Goal: Information Seeking & Learning: Learn about a topic

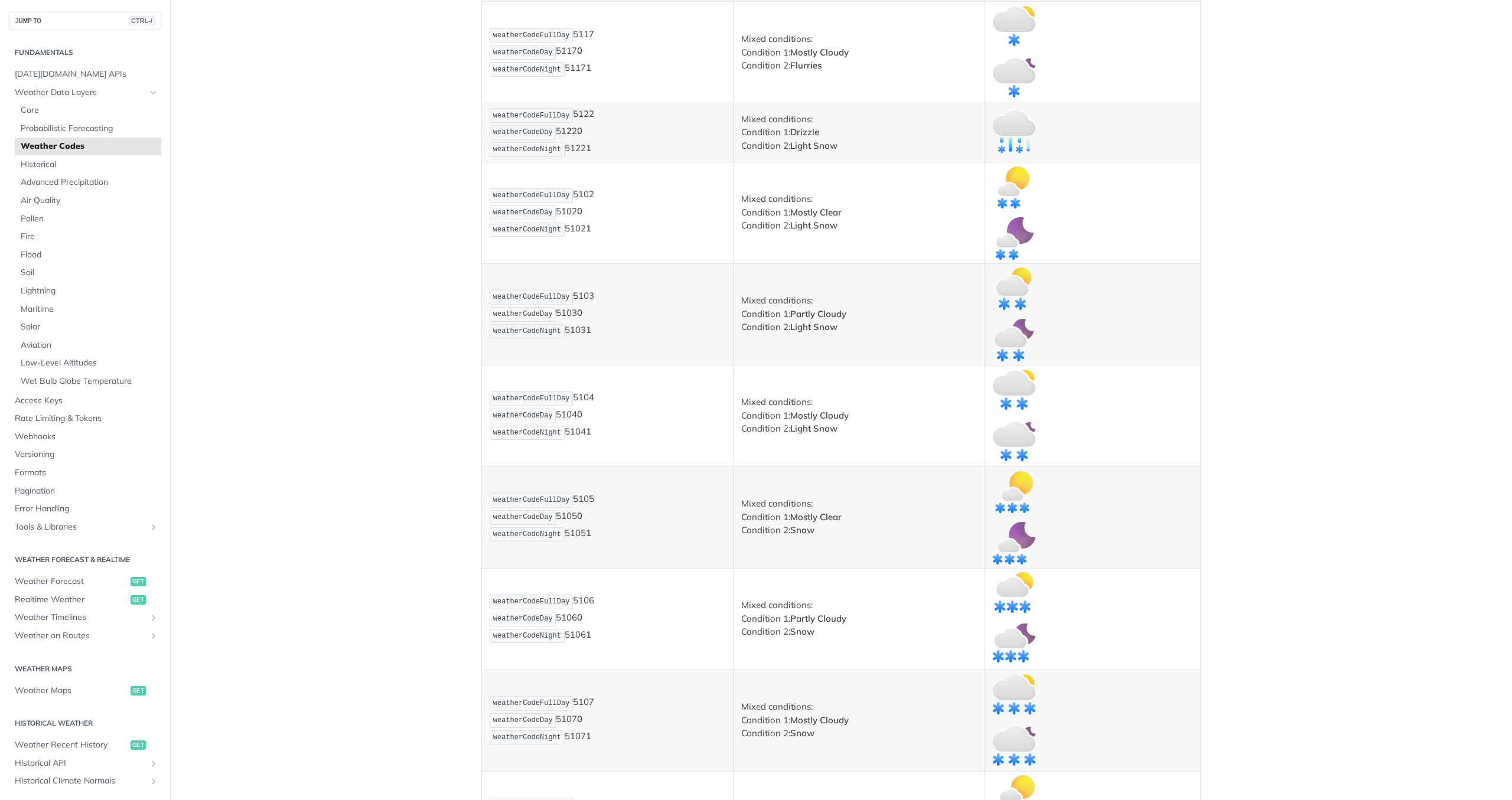
scroll to position [2828, 0]
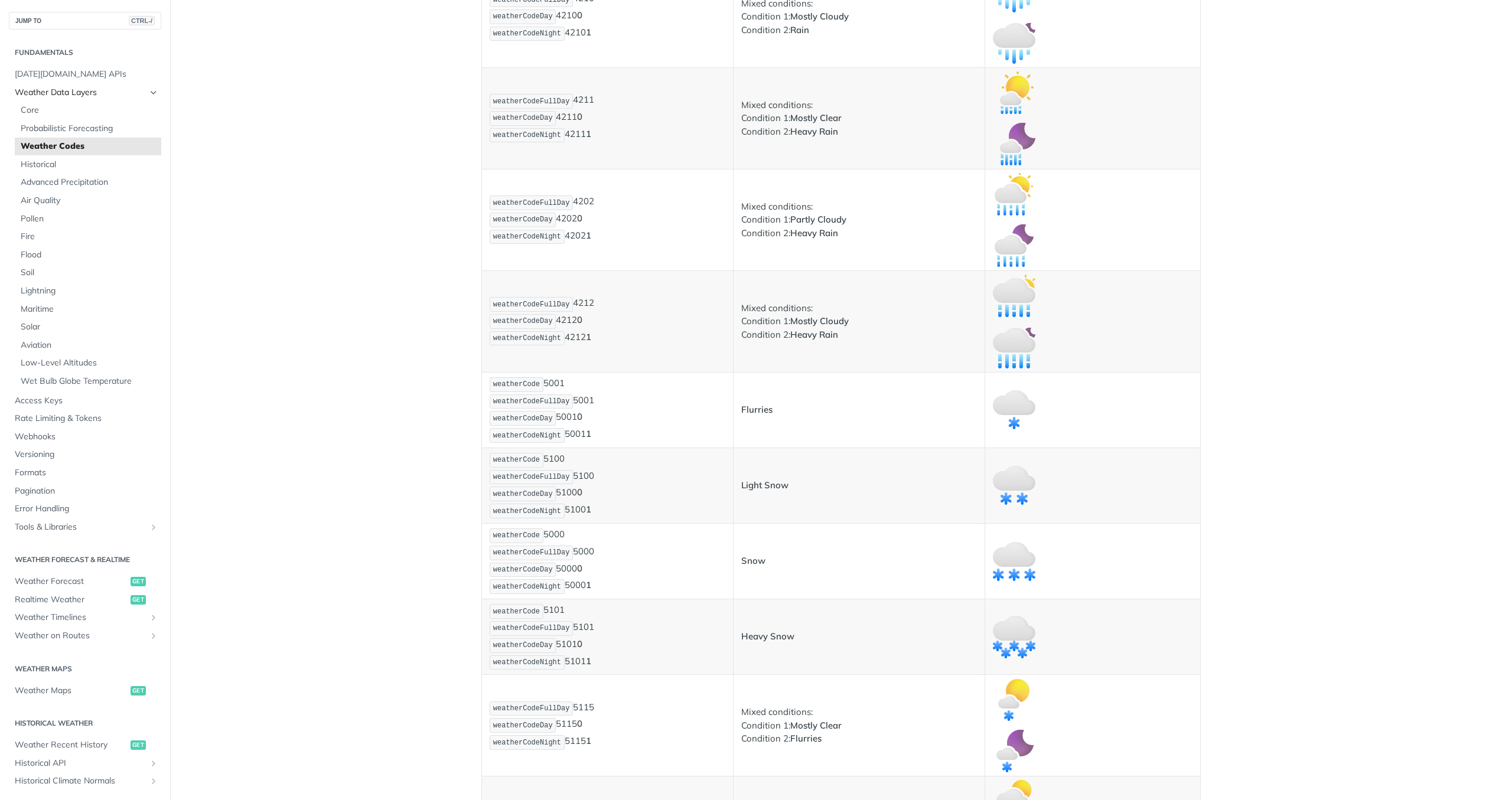
click at [59, 91] on span "Weather Data Layers" at bounding box center [80, 93] width 131 height 12
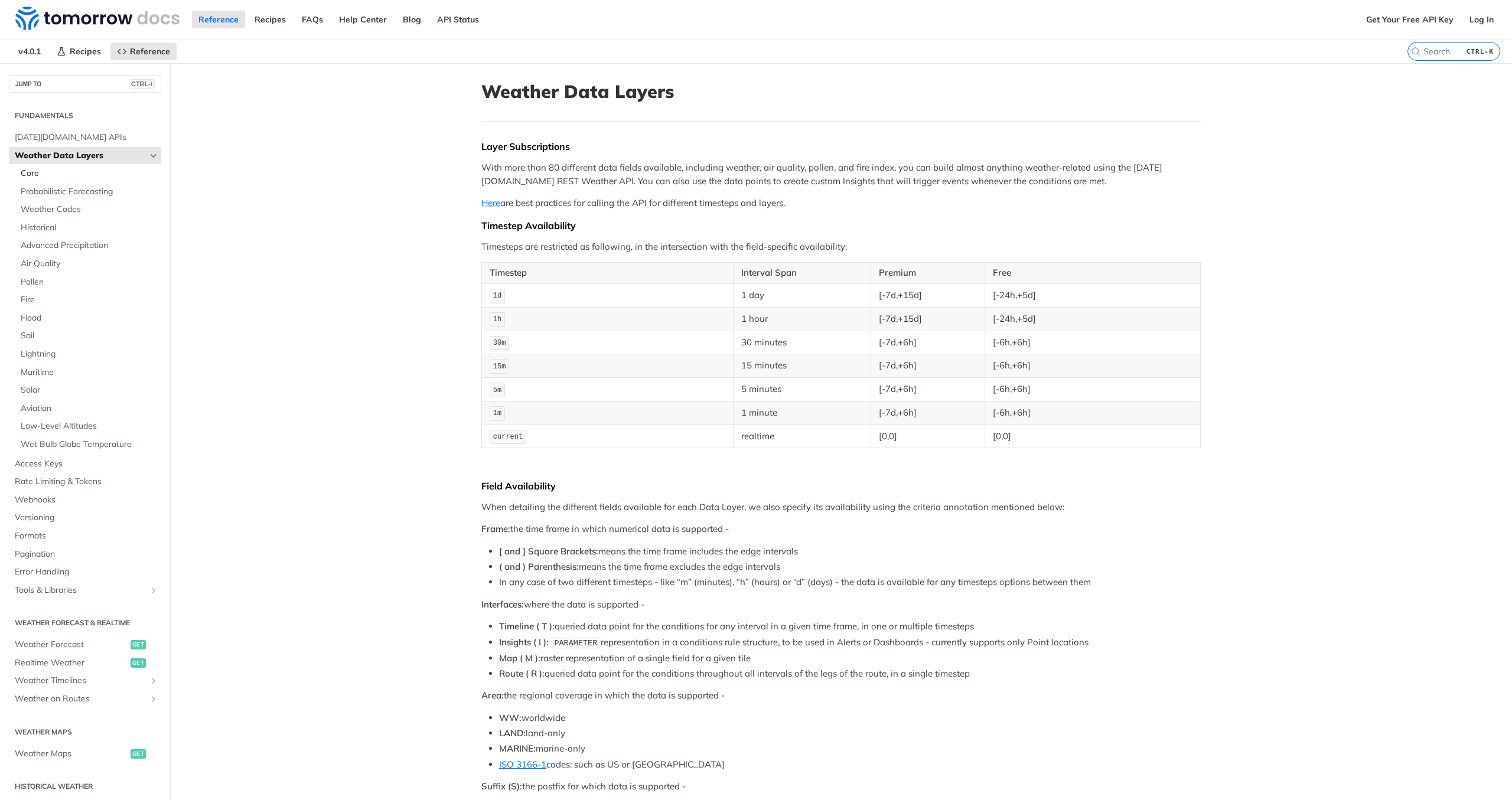
click at [48, 177] on span "Core" at bounding box center [90, 174] width 138 height 12
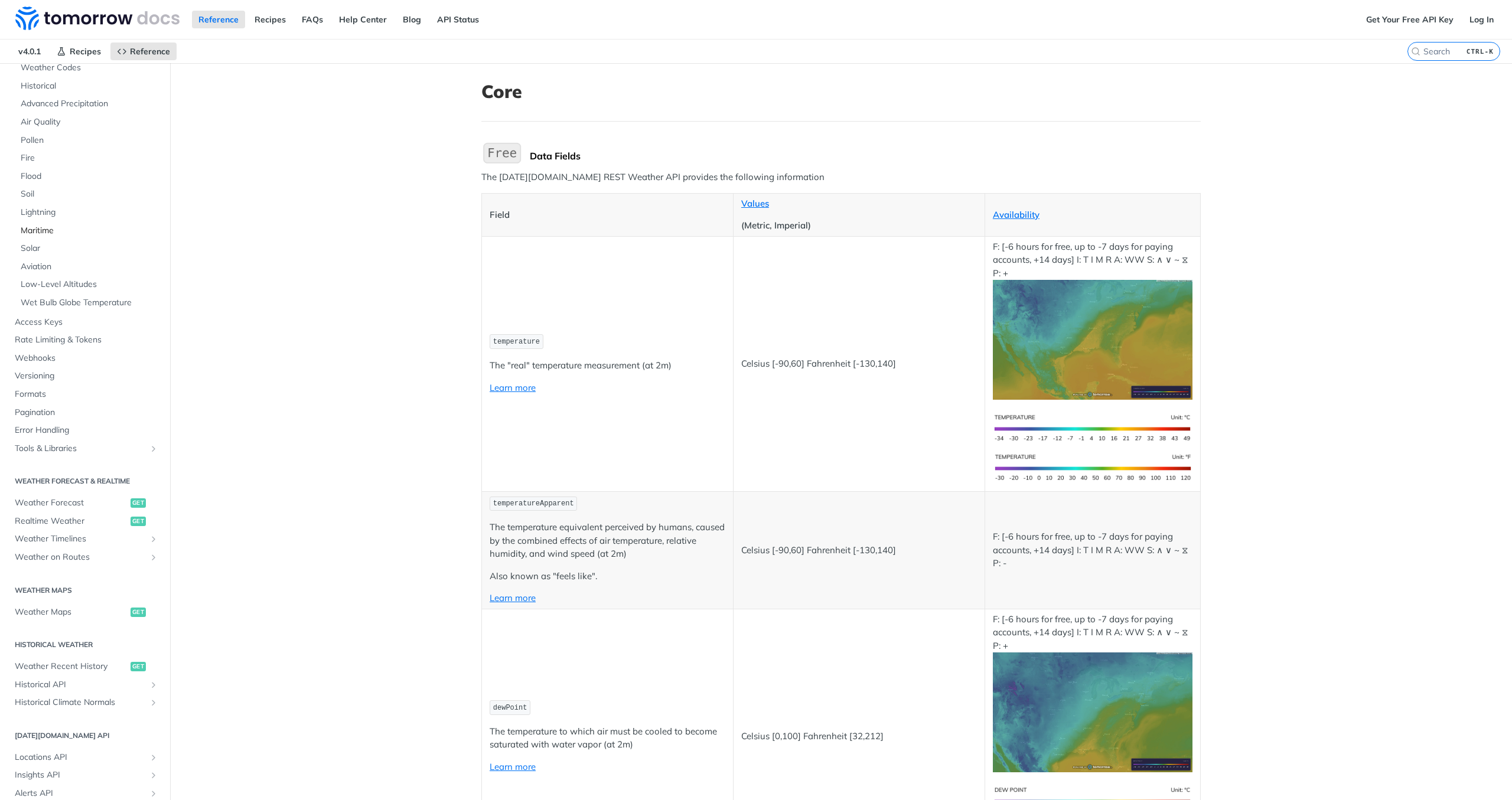
scroll to position [212, 0]
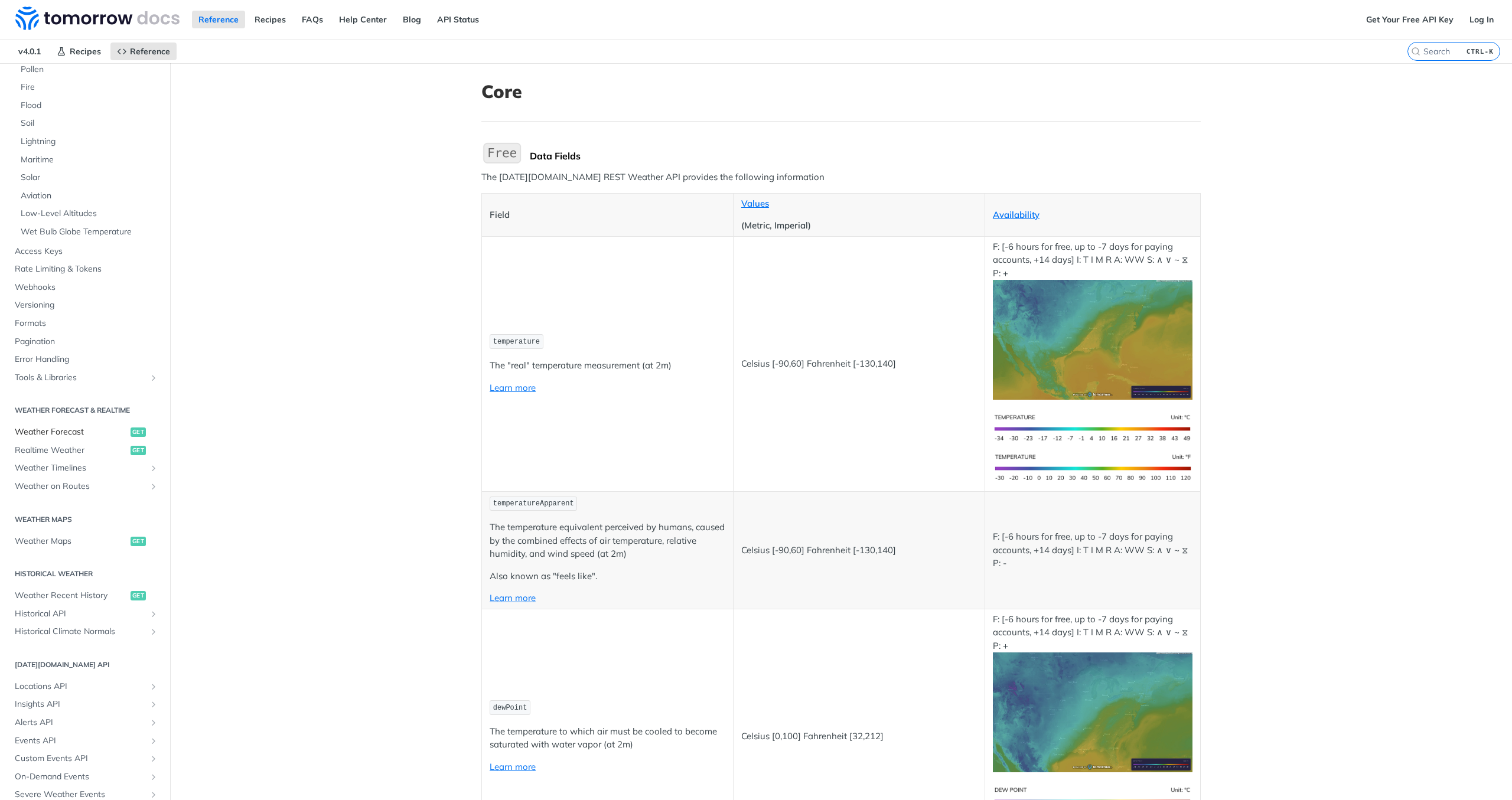
click at [72, 435] on span "Weather Forecast" at bounding box center [71, 433] width 113 height 12
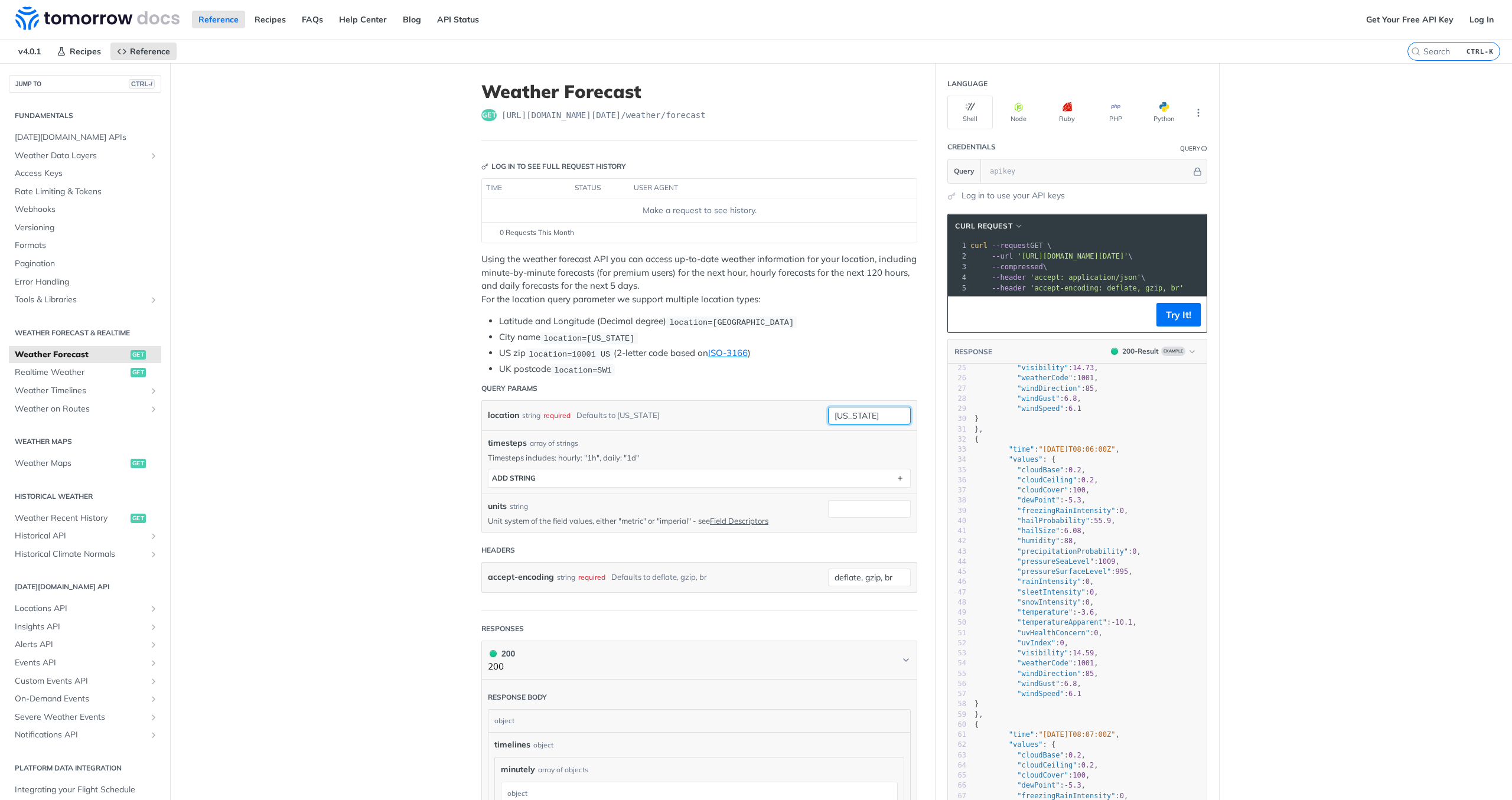
click at [870, 416] on input "[US_STATE]" at bounding box center [870, 416] width 83 height 18
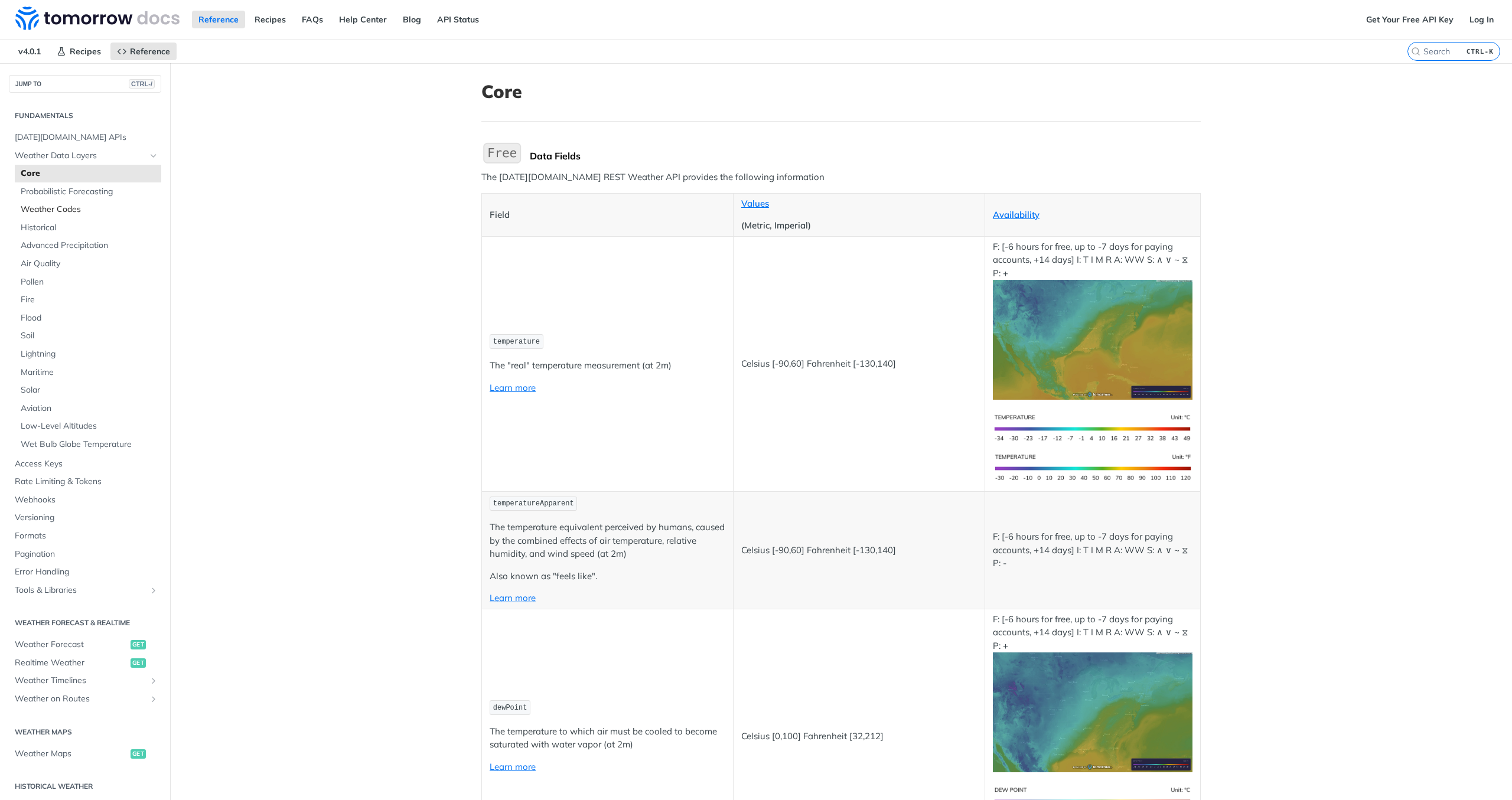
click at [76, 209] on span "Weather Codes" at bounding box center [90, 210] width 138 height 12
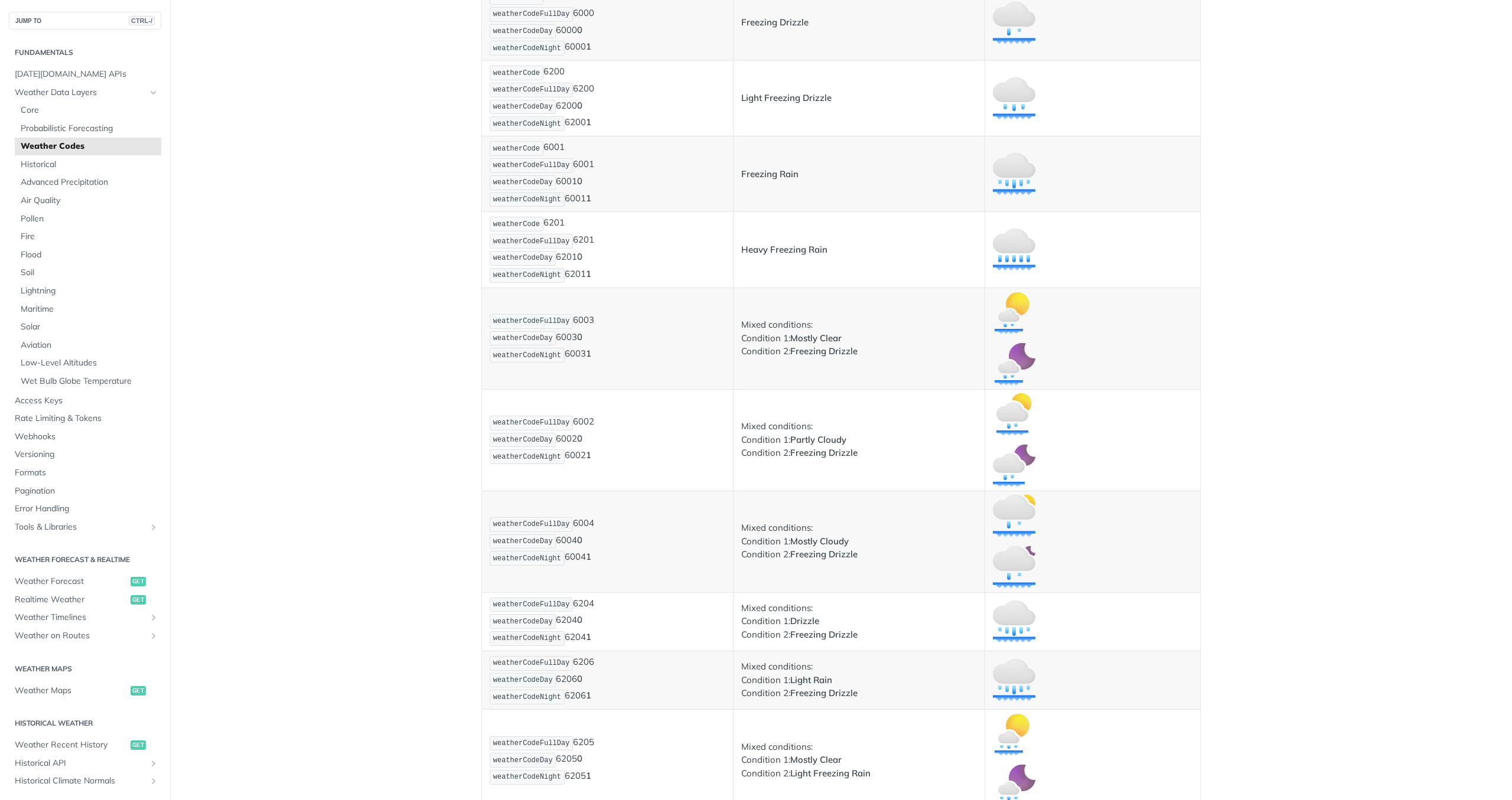
scroll to position [5032, 0]
